Goal: Complete application form: Complete application form

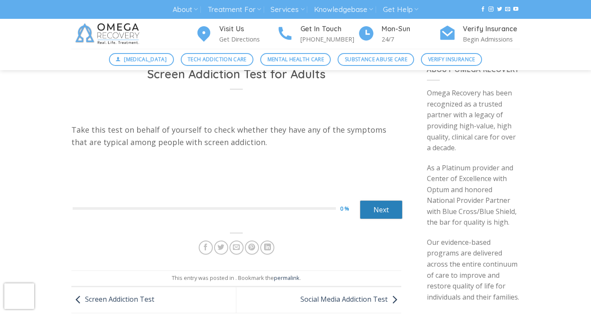
click at [378, 209] on link "Next" at bounding box center [381, 209] width 43 height 19
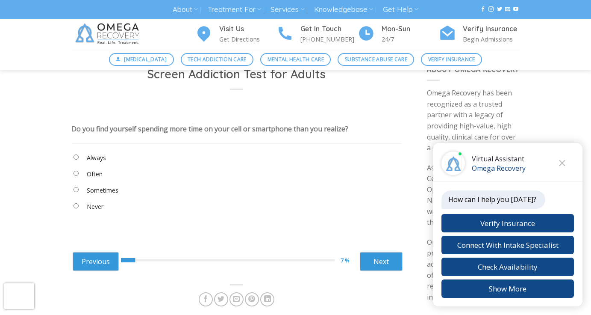
click at [93, 174] on label "Often" at bounding box center [95, 173] width 16 height 9
click at [387, 260] on link "Next" at bounding box center [381, 261] width 43 height 19
click at [107, 190] on label "Sometimes" at bounding box center [103, 190] width 32 height 9
click at [386, 258] on link "Next" at bounding box center [381, 261] width 43 height 19
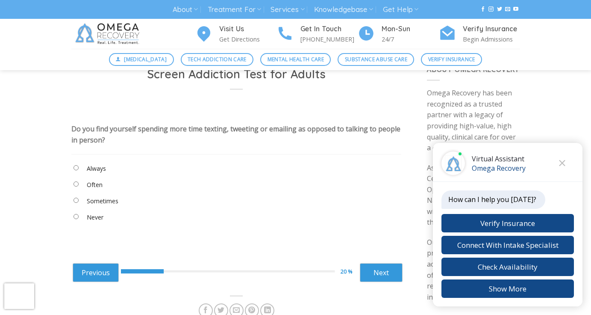
click at [90, 216] on label "Never" at bounding box center [95, 217] width 17 height 9
click at [391, 273] on link "Next" at bounding box center [381, 272] width 43 height 19
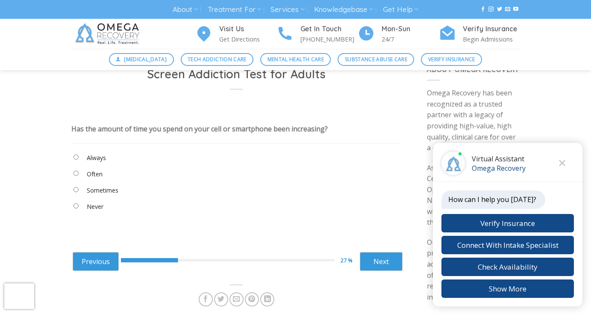
click at [103, 189] on label "Sometimes" at bounding box center [103, 190] width 32 height 9
click at [386, 261] on link "Next" at bounding box center [381, 261] width 43 height 19
click at [93, 171] on label "Often" at bounding box center [95, 173] width 16 height 9
click at [381, 260] on link "Next" at bounding box center [381, 261] width 43 height 19
click at [101, 195] on label "Sometimes" at bounding box center [103, 190] width 32 height 9
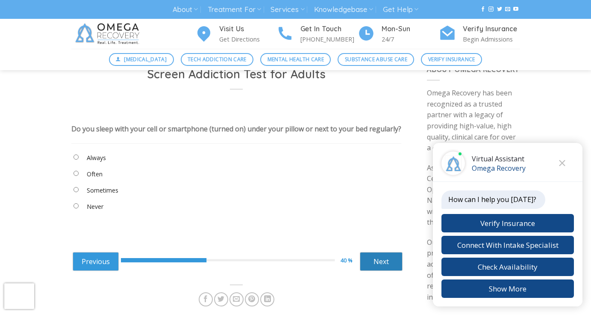
click at [379, 269] on link "Next" at bounding box center [381, 261] width 43 height 19
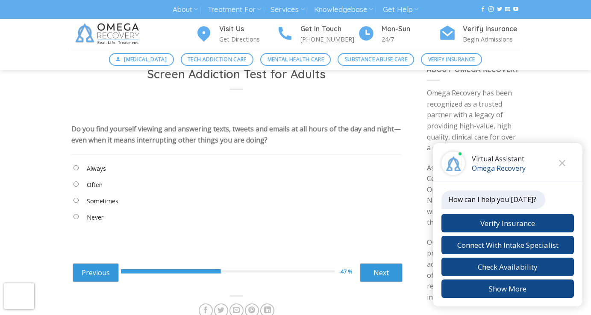
click at [107, 201] on label "Sometimes" at bounding box center [103, 200] width 32 height 9
click at [383, 270] on link "Next" at bounding box center [381, 272] width 43 height 19
click at [109, 202] on label "Sometimes" at bounding box center [103, 200] width 32 height 9
click at [389, 275] on link "Next" at bounding box center [381, 272] width 43 height 19
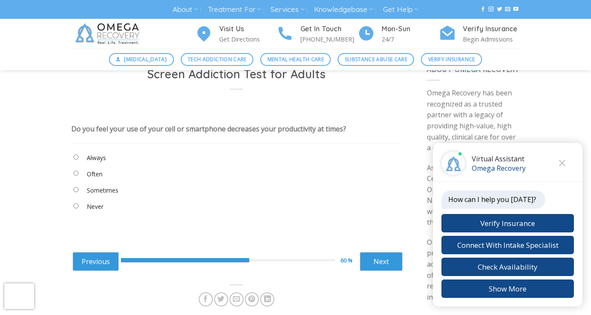
click at [99, 189] on label "Sometimes" at bounding box center [103, 190] width 32 height 9
click at [386, 264] on link "Next" at bounding box center [381, 261] width 43 height 19
click at [91, 208] on label "Never" at bounding box center [95, 206] width 17 height 9
click at [389, 264] on link "Next" at bounding box center [381, 261] width 43 height 19
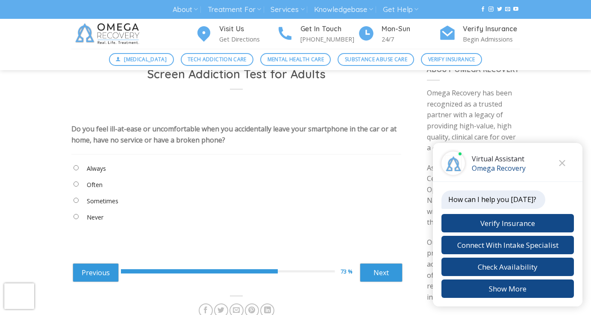
click at [106, 201] on label "Sometimes" at bounding box center [103, 200] width 32 height 9
click at [374, 273] on link "Next" at bounding box center [381, 272] width 43 height 19
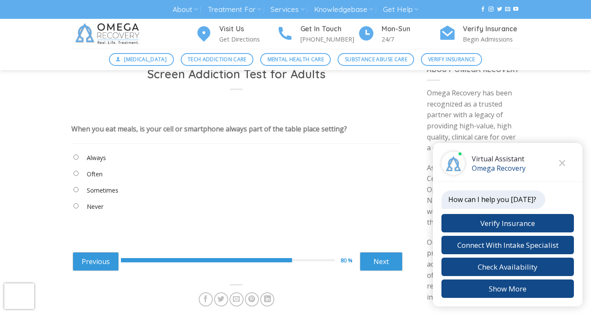
click at [99, 194] on label "Sometimes" at bounding box center [103, 190] width 32 height 9
click at [85, 175] on "Often" at bounding box center [236, 176] width 331 height 14
click at [87, 174] on label "Often" at bounding box center [95, 173] width 16 height 9
click at [389, 264] on link "Next" at bounding box center [381, 261] width 43 height 19
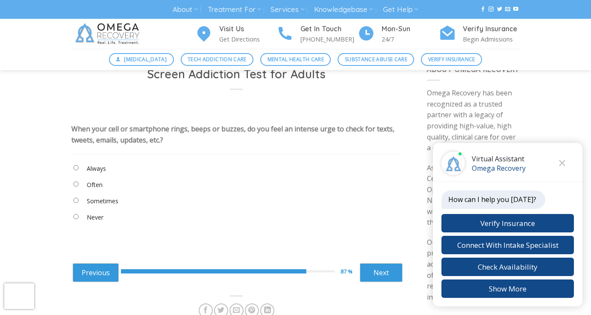
click at [98, 201] on label "Sometimes" at bounding box center [103, 200] width 32 height 9
click at [373, 270] on link "Next" at bounding box center [381, 272] width 43 height 19
click at [98, 181] on label "Often" at bounding box center [95, 184] width 16 height 9
click at [378, 272] on link "Next" at bounding box center [381, 272] width 43 height 19
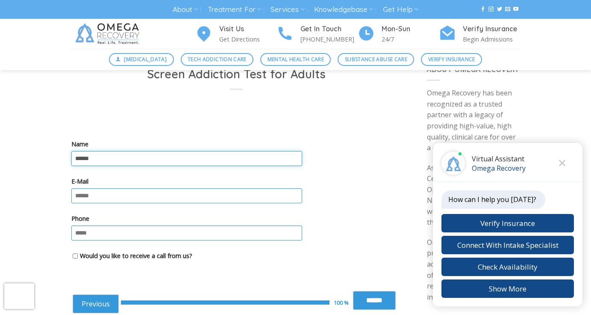
type input "******"
type input "**********"
click at [374, 304] on input "******" at bounding box center [374, 300] width 43 height 19
